Goal: Task Accomplishment & Management: Manage account settings

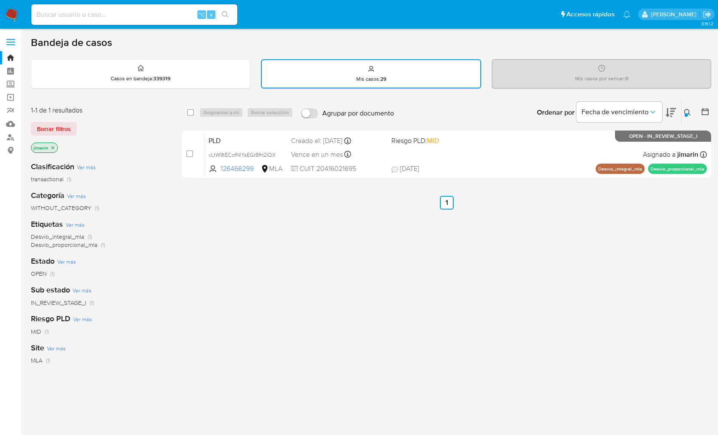
scroll to position [23, 0]
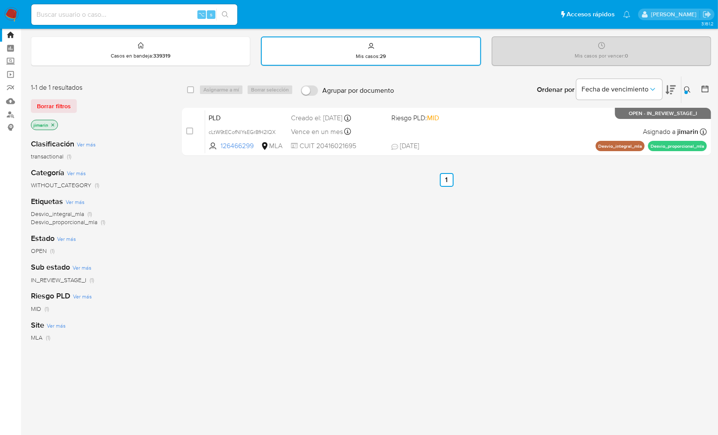
click at [3, 16] on nav "Pausado Ver notificaciones ⌥ s Accesos rápidos Presiona las siguientes teclas p…" at bounding box center [359, 14] width 718 height 29
click at [15, 17] on img at bounding box center [11, 14] width 15 height 15
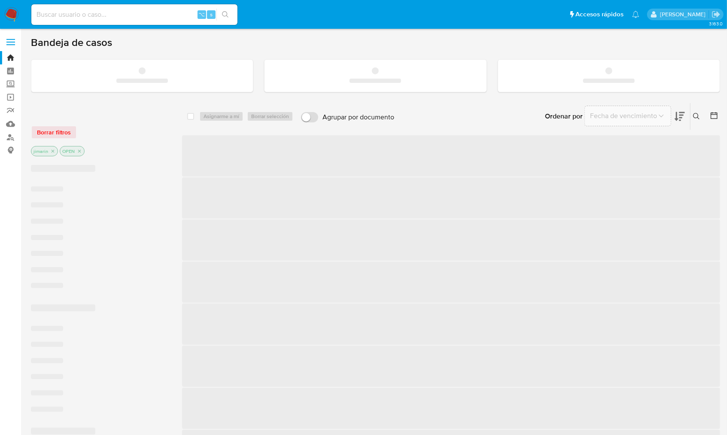
click at [16, 15] on img at bounding box center [11, 14] width 15 height 15
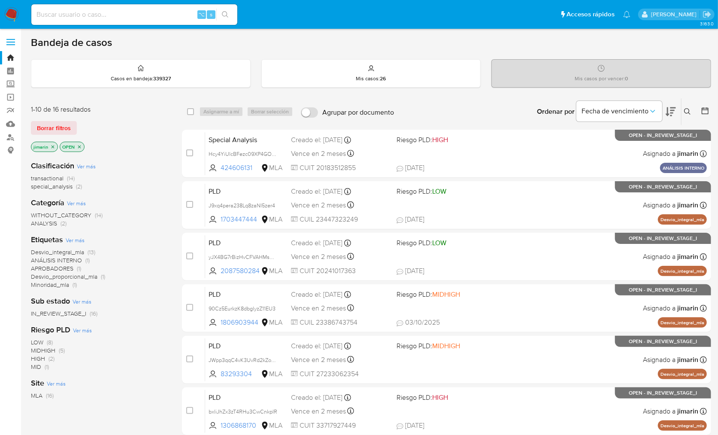
click at [79, 148] on p "OPEN" at bounding box center [72, 146] width 24 height 9
click at [80, 145] on icon "close-filter" at bounding box center [79, 146] width 5 height 5
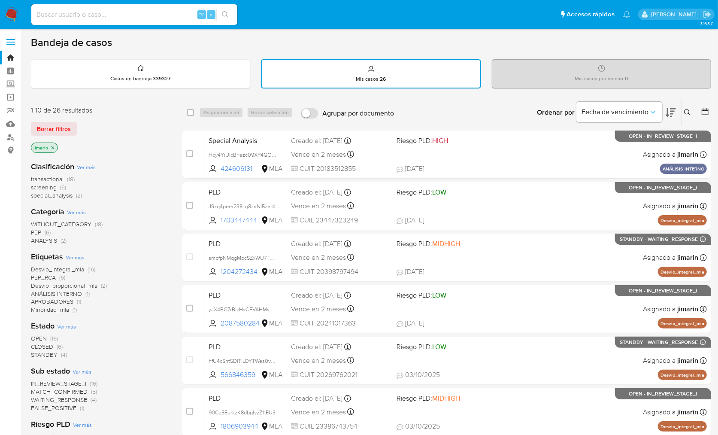
click at [157, 141] on div "1-10 de 26 resultados Borrar filtros jimarin" at bounding box center [99, 130] width 137 height 49
click at [12, 16] on img at bounding box center [11, 14] width 15 height 15
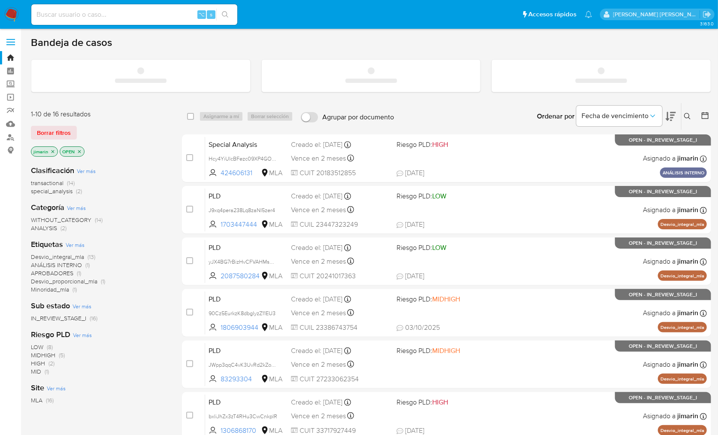
click at [53, 151] on div "jimarin OPEN" at bounding box center [99, 152] width 137 height 12
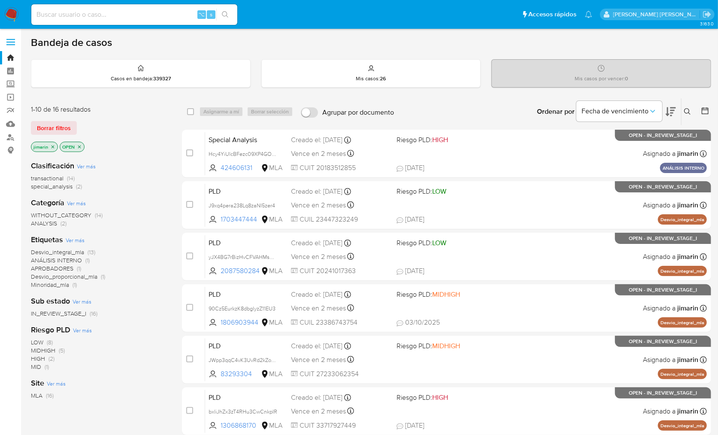
click at [55, 146] on icon "close-filter" at bounding box center [52, 146] width 5 height 5
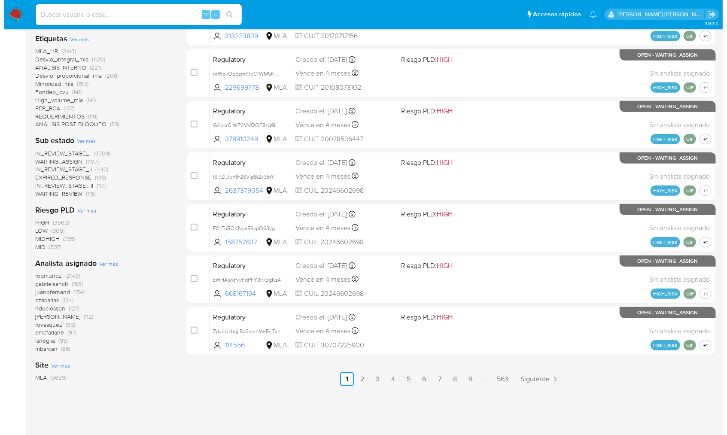
scroll to position [310, 0]
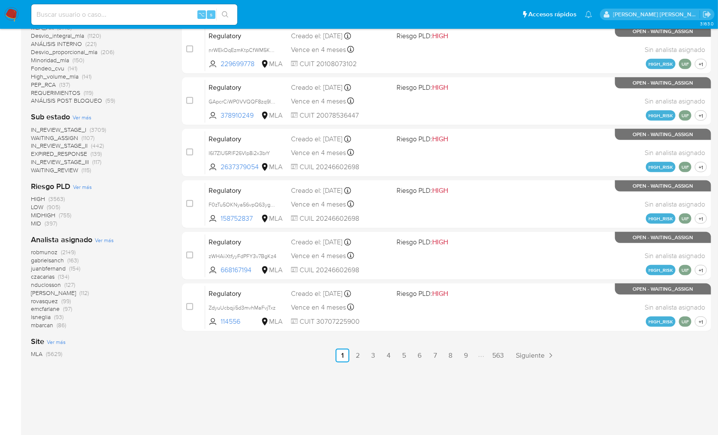
click at [103, 242] on span "Ver más" at bounding box center [104, 240] width 19 height 8
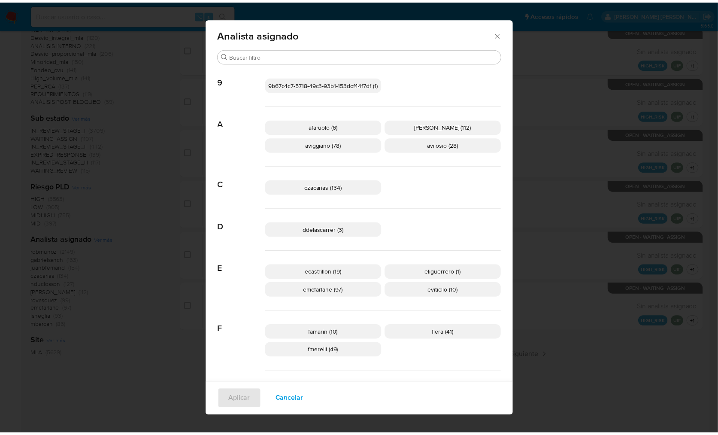
scroll to position [0, 0]
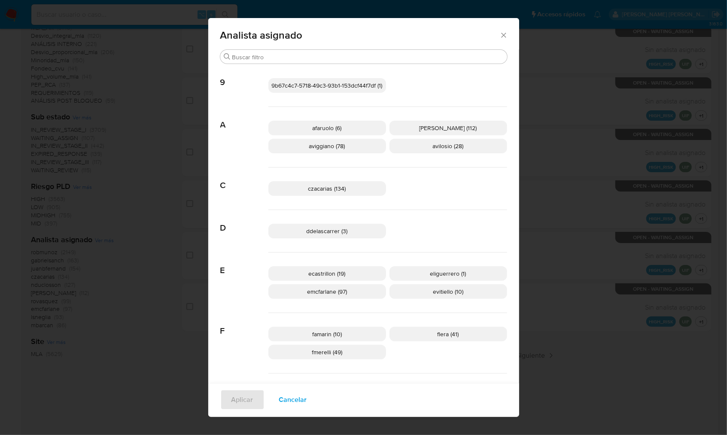
click at [501, 37] on icon "Cerrar" at bounding box center [503, 35] width 9 height 9
